Goal: Information Seeking & Learning: Learn about a topic

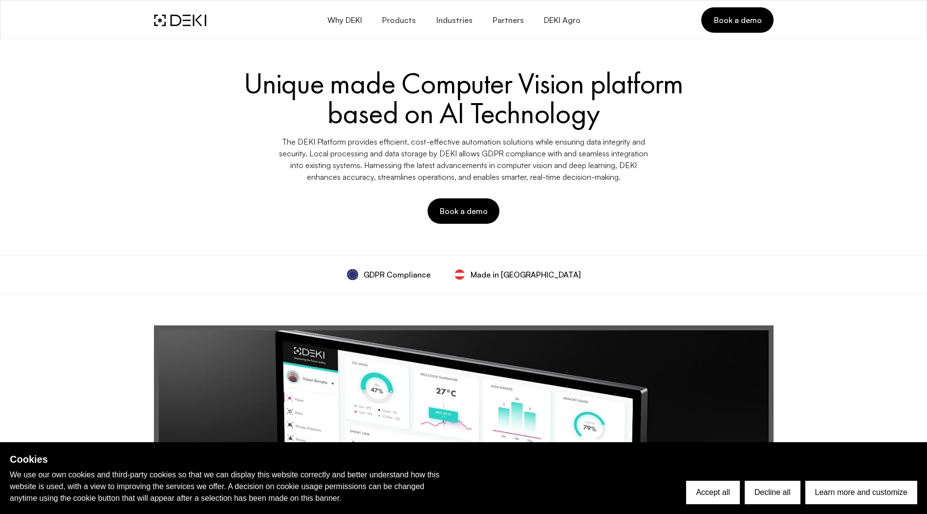
click at [607, 189] on div "Unique made Computer Vision platform based on AI Technology The DEKI Platform p…" at bounding box center [463, 146] width 631 height 167
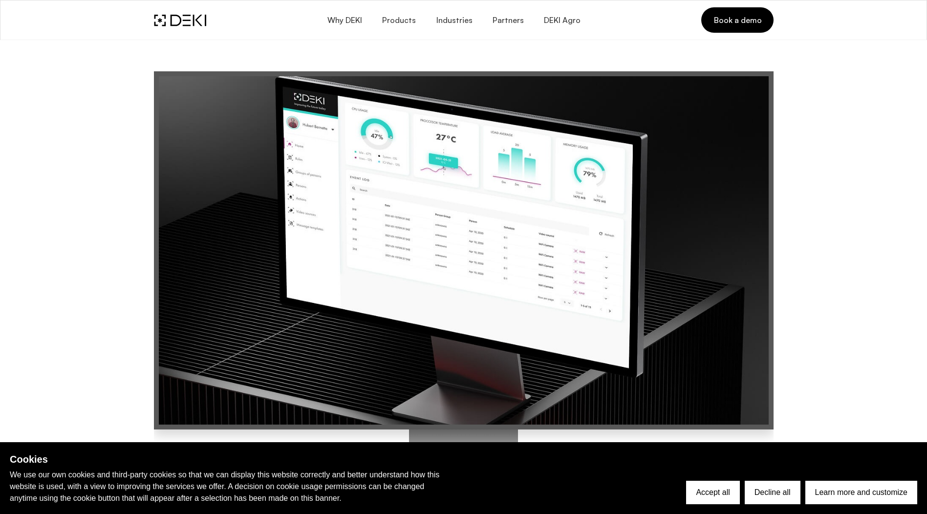
scroll to position [274, 0]
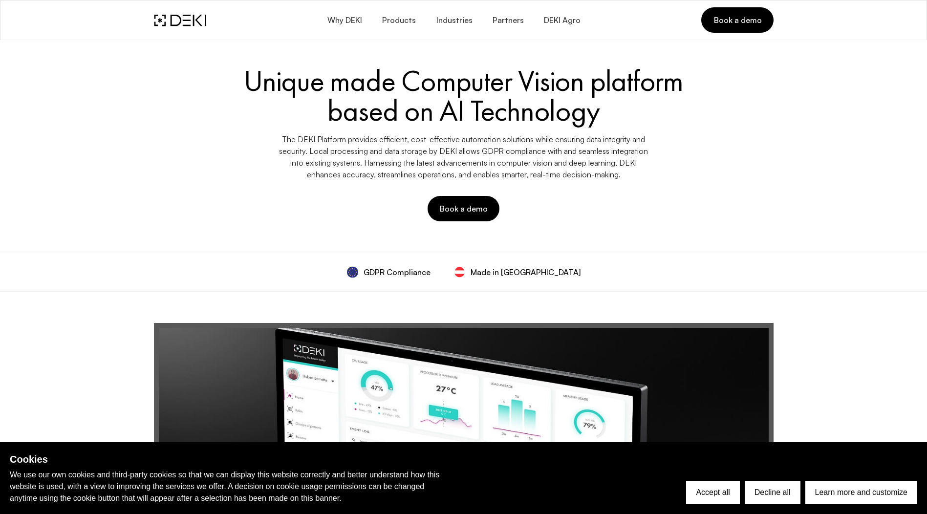
scroll to position [0, 0]
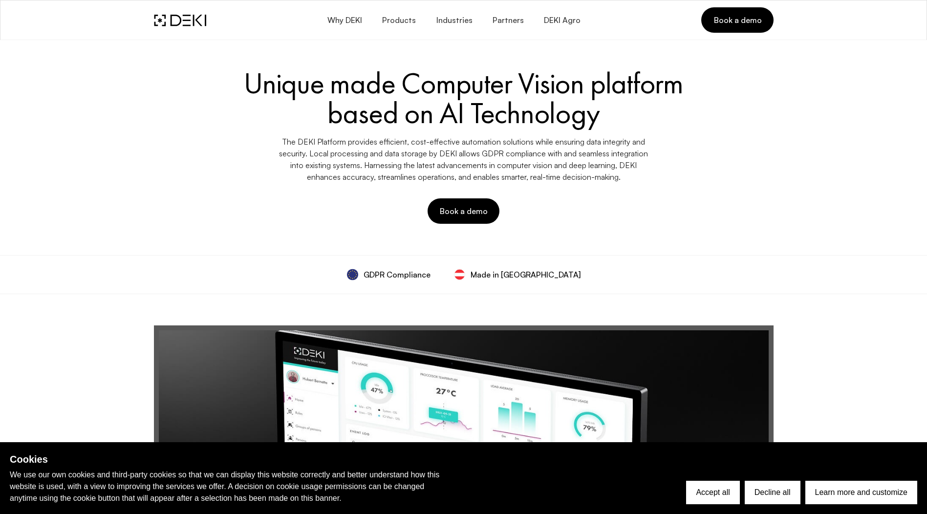
click at [815, 257] on div "GDPR Compliance Made in [GEOGRAPHIC_DATA]" at bounding box center [463, 274] width 927 height 39
click at [405, 19] on span "Products" at bounding box center [399, 20] width 34 height 9
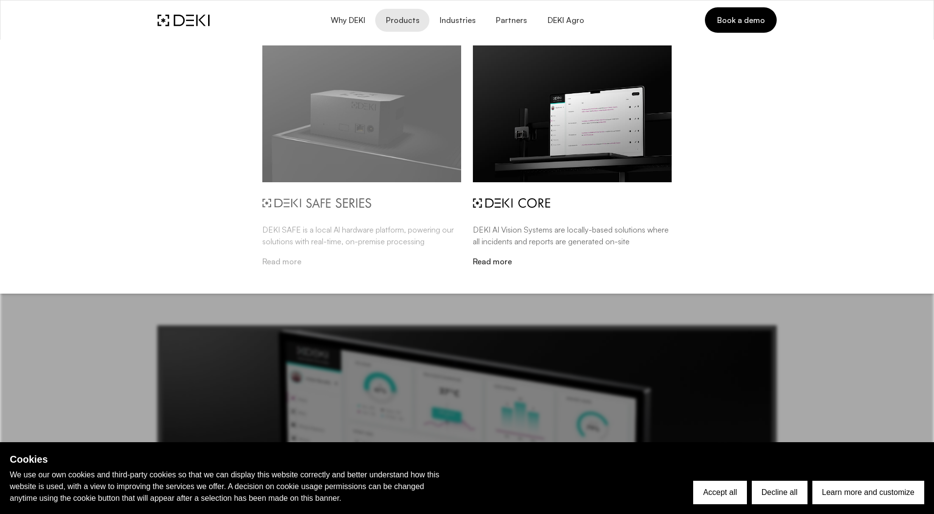
click at [436, 146] on img at bounding box center [361, 113] width 199 height 137
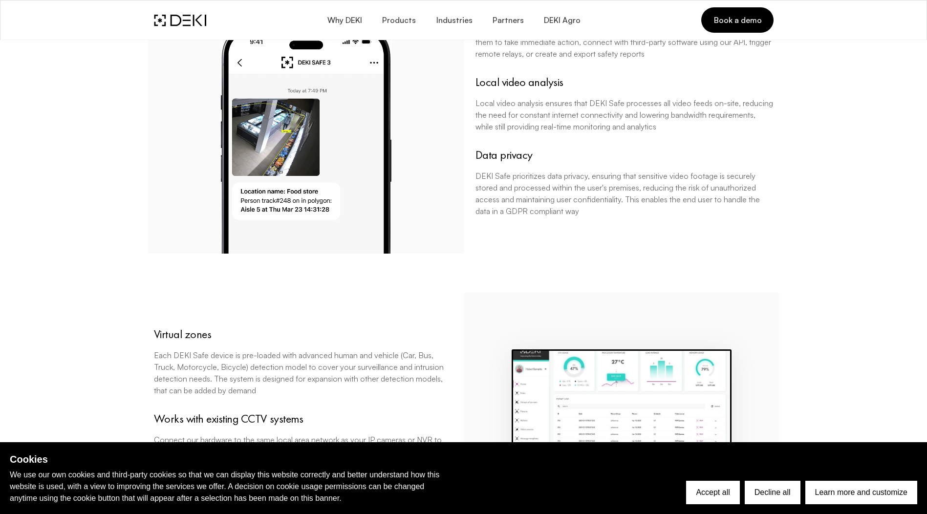
scroll to position [1442, 0]
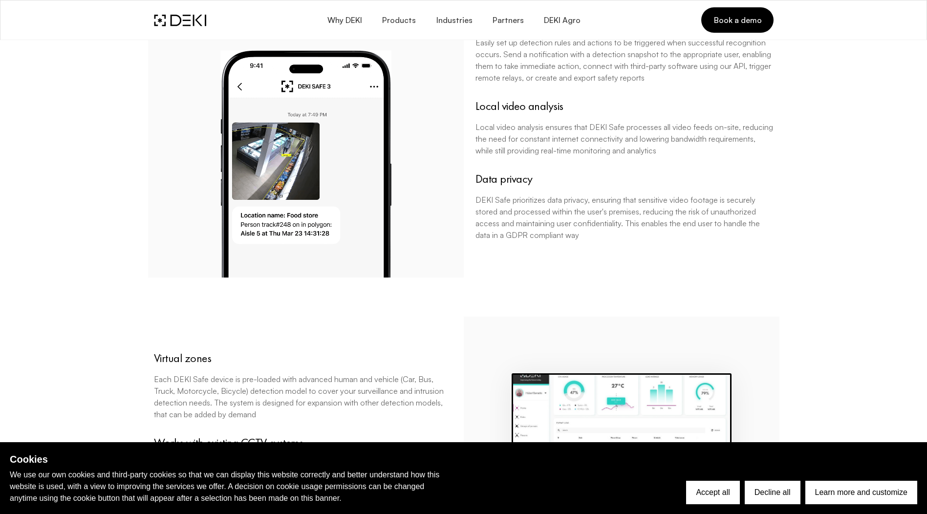
click at [619, 275] on div "From detection to action Easily set up detection rules and actions to be trigge…" at bounding box center [622, 136] width 316 height 284
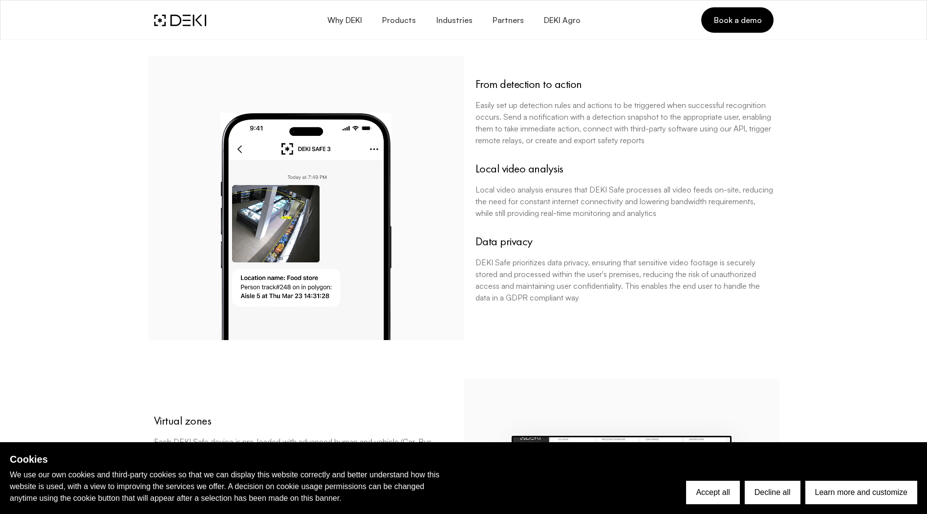
scroll to position [1385, 0]
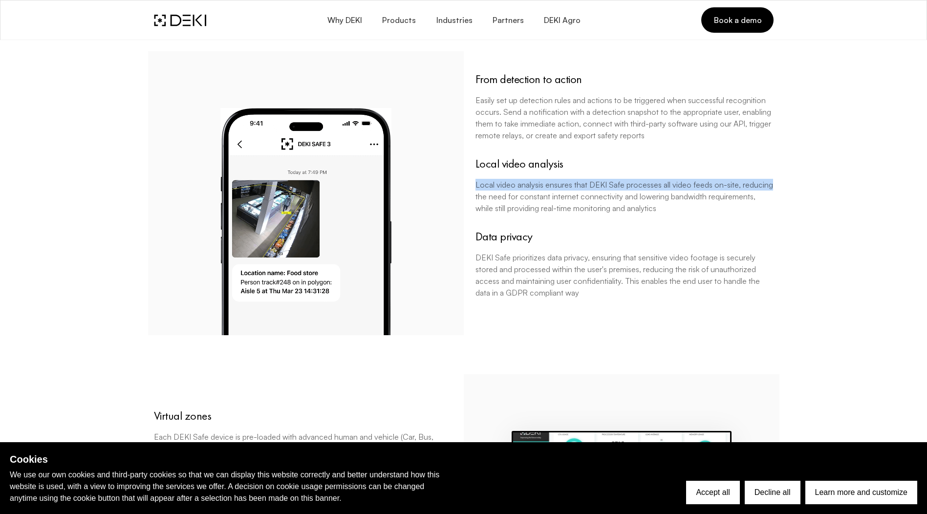
drag, startPoint x: 923, startPoint y: 167, endPoint x: 923, endPoint y: 176, distance: 9.3
click at [923, 176] on div "Benefits Pre-trained detection models Each DEKI Safe device is pre-loaded with …" at bounding box center [463, 205] width 927 height 979
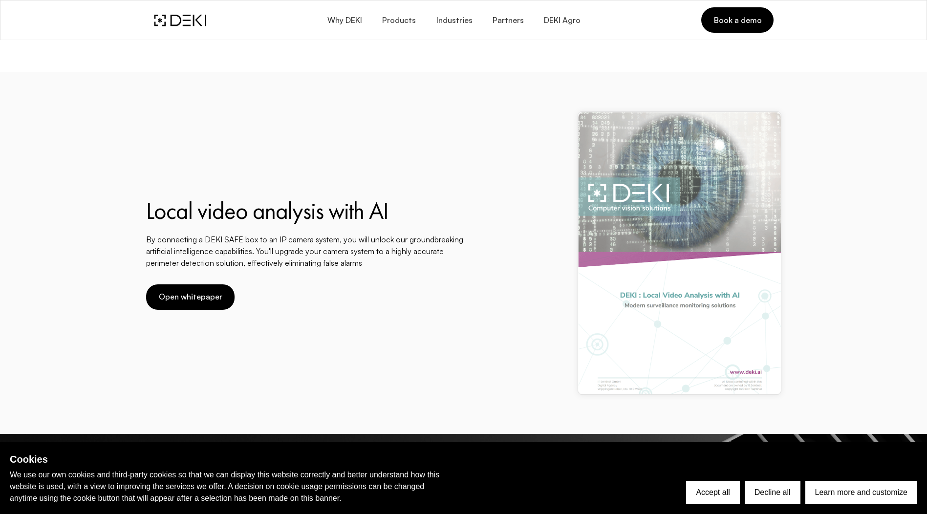
scroll to position [3862, 0]
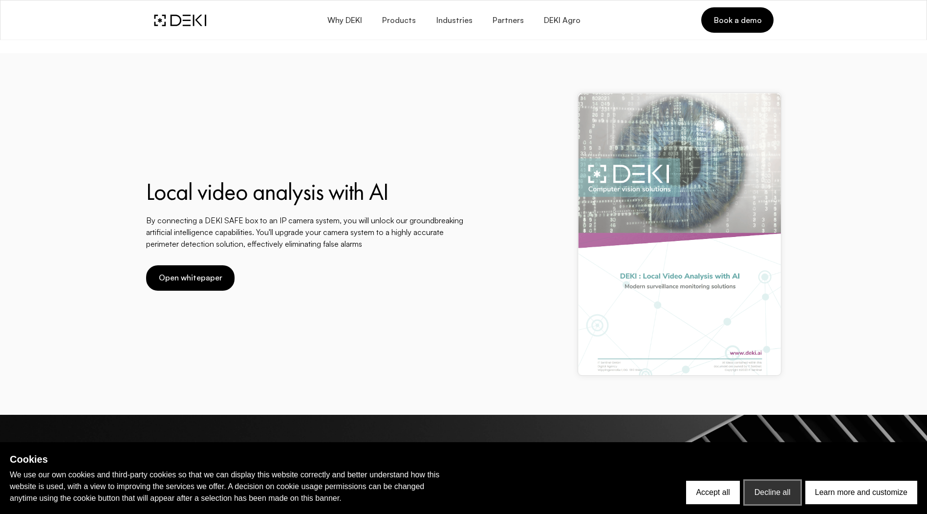
click at [791, 485] on button "Decline all" at bounding box center [773, 492] width 56 height 23
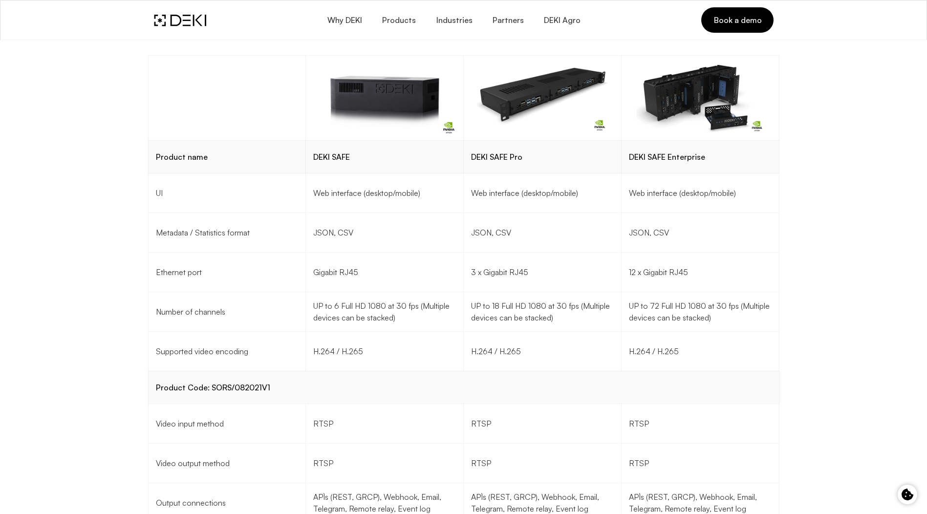
scroll to position [2888, 0]
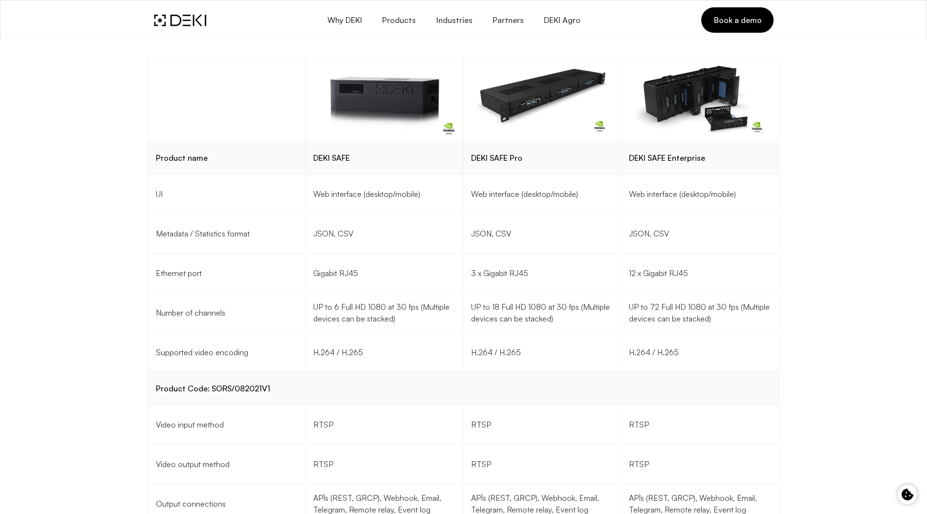
click at [517, 316] on div "UP to 18 Full HD 1080 at 30 fps (Multiple devices can be stacked)" at bounding box center [542, 312] width 143 height 27
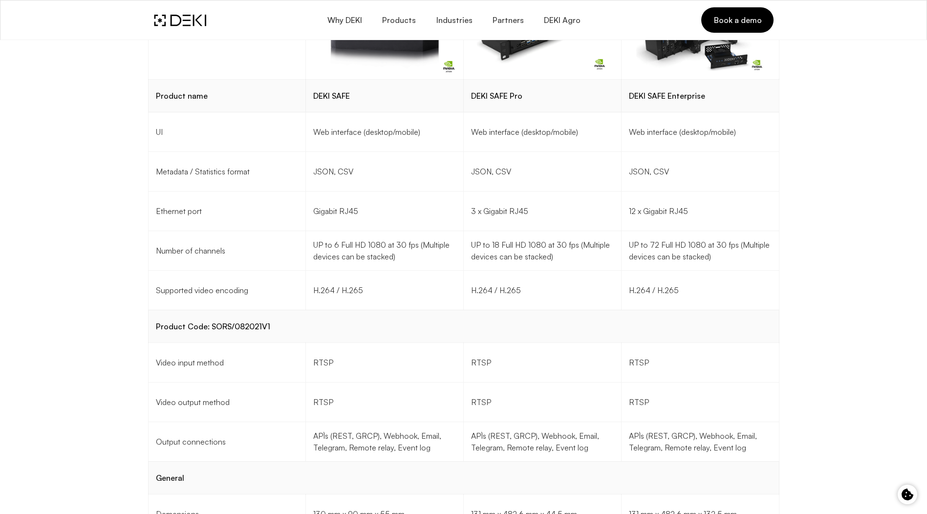
scroll to position [3003, 0]
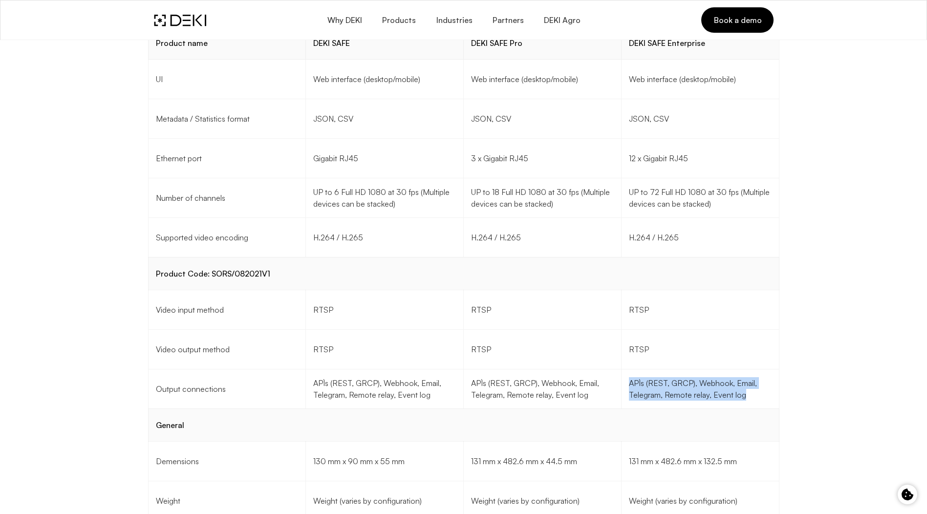
drag, startPoint x: 744, startPoint y: 396, endPoint x: 627, endPoint y: 381, distance: 118.2
click at [627, 381] on td "API`s (REST, GRCP), Webhook, Email, Telegram, Remote relay, Event log" at bounding box center [700, 389] width 158 height 40
click at [418, 215] on td "UP to 6 Full HD 1080 at 30 fps (Multiple devices can be stacked)" at bounding box center [385, 198] width 158 height 40
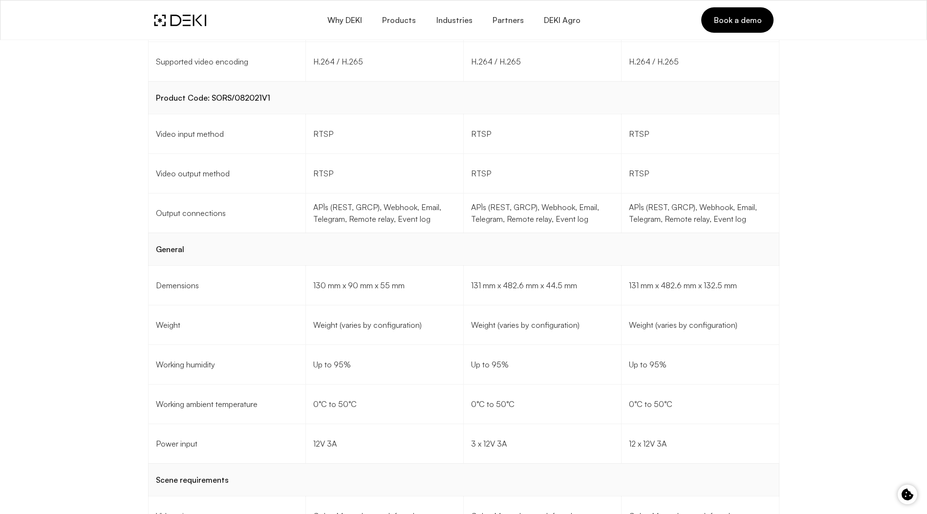
scroll to position [3184, 0]
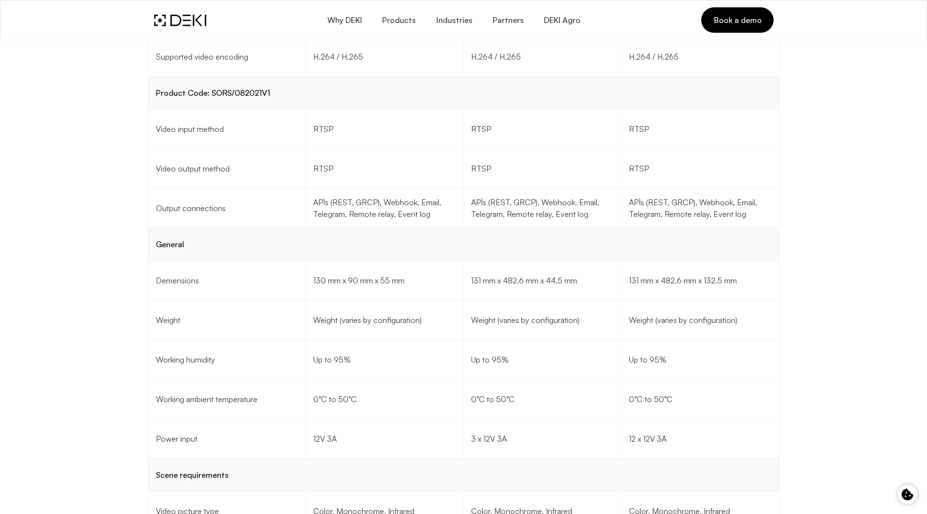
click at [626, 176] on td "RTSP" at bounding box center [700, 169] width 158 height 40
